Goal: Download file/media

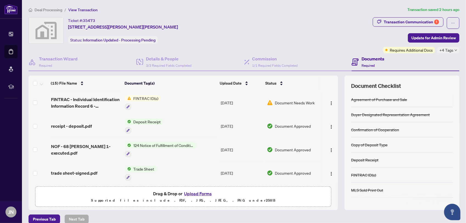
scroll to position [220, 0]
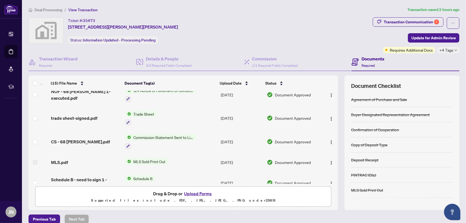
click at [145, 111] on span "Trade Sheet" at bounding box center [143, 114] width 25 height 6
click at [130, 138] on span "Trade Sheet" at bounding box center [127, 138] width 25 height 6
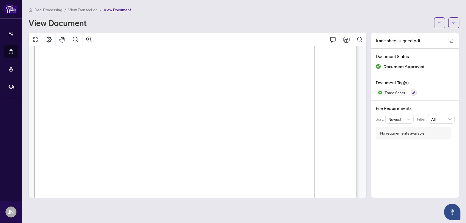
scroll to position [82, 0]
